Goal: Check status: Check status

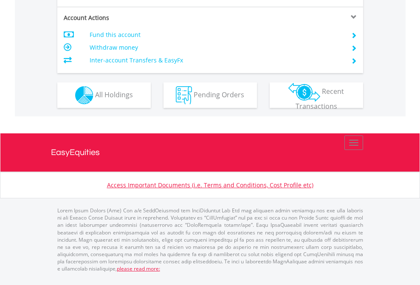
scroll to position [796, 0]
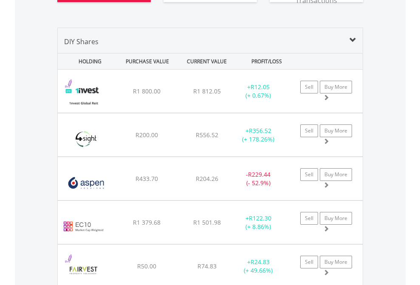
scroll to position [977, 0]
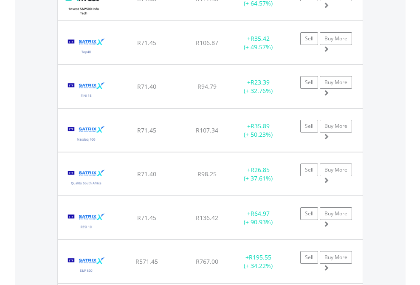
scroll to position [995, 0]
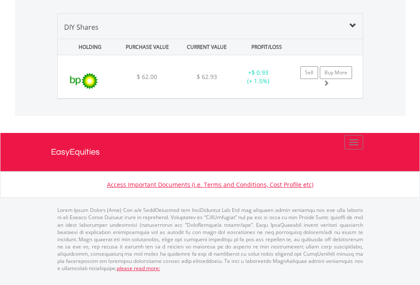
scroll to position [81, 133]
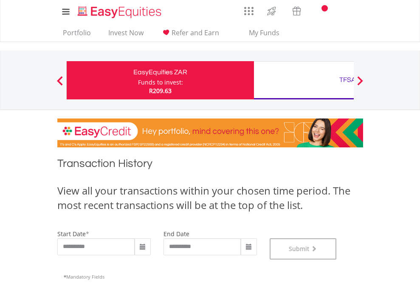
scroll to position [344, 0]
click at [303, 80] on div "TFSA" at bounding box center [347, 80] width 177 height 12
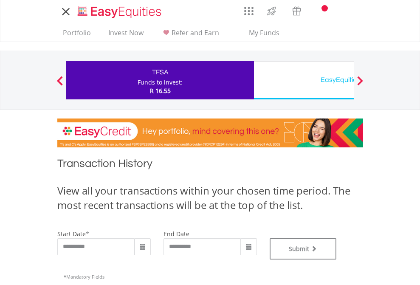
type input "**********"
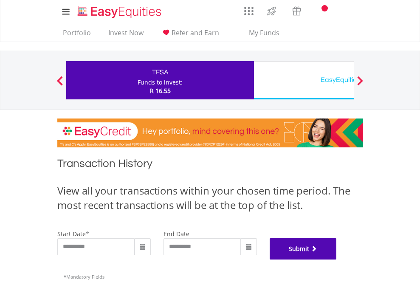
click at [336, 259] on button "Submit" at bounding box center [302, 248] width 67 height 21
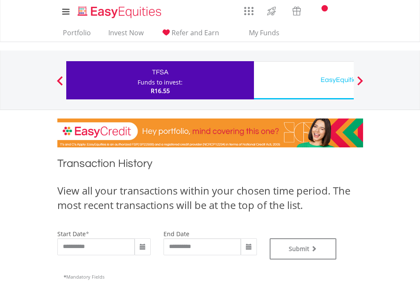
click at [303, 80] on div "EasyEquities USD" at bounding box center [347, 80] width 177 height 12
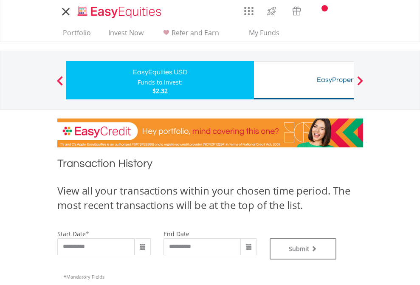
type input "**********"
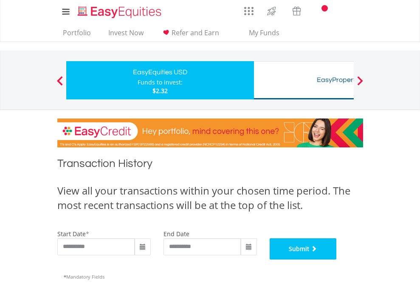
click at [336, 259] on button "Submit" at bounding box center [302, 248] width 67 height 21
